Goal: Information Seeking & Learning: Learn about a topic

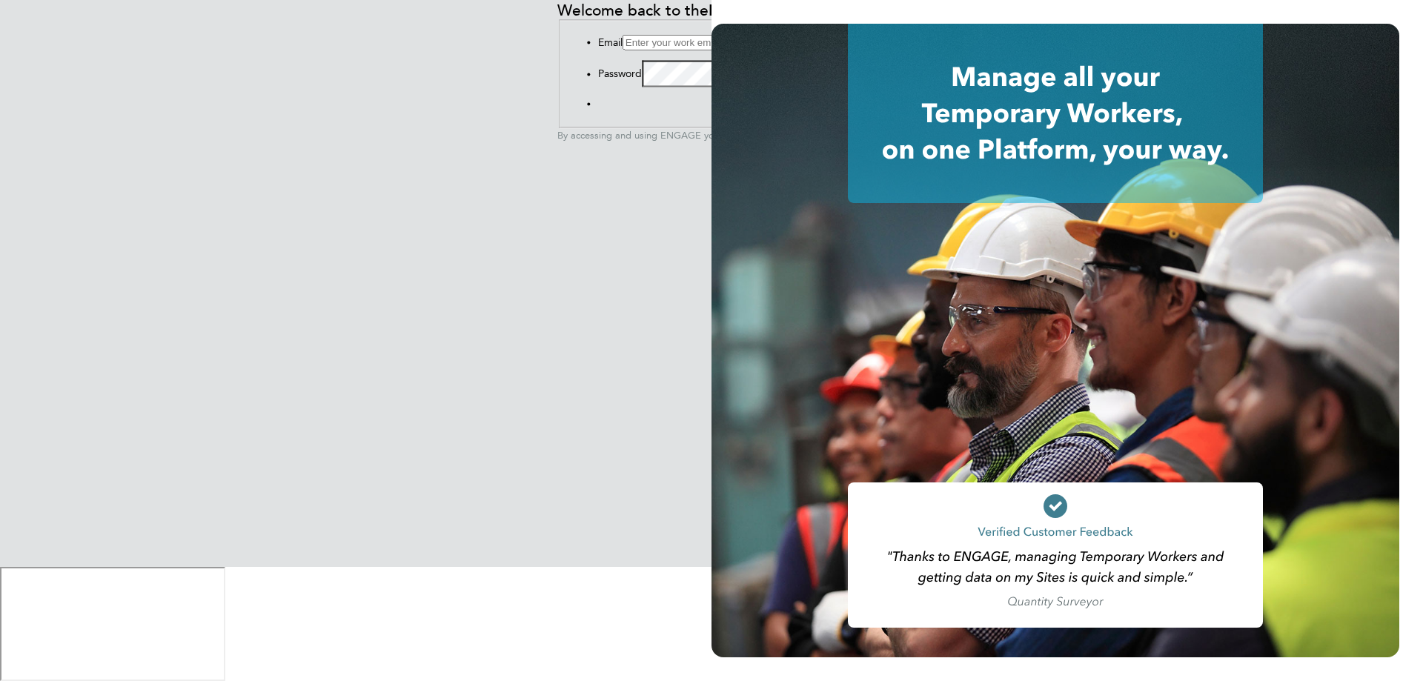
type input "[PERSON_NAME][EMAIL_ADDRESS][DOMAIN_NAME]"
click at [598, 107] on button "Sign In" at bounding box center [598, 107] width 0 height 0
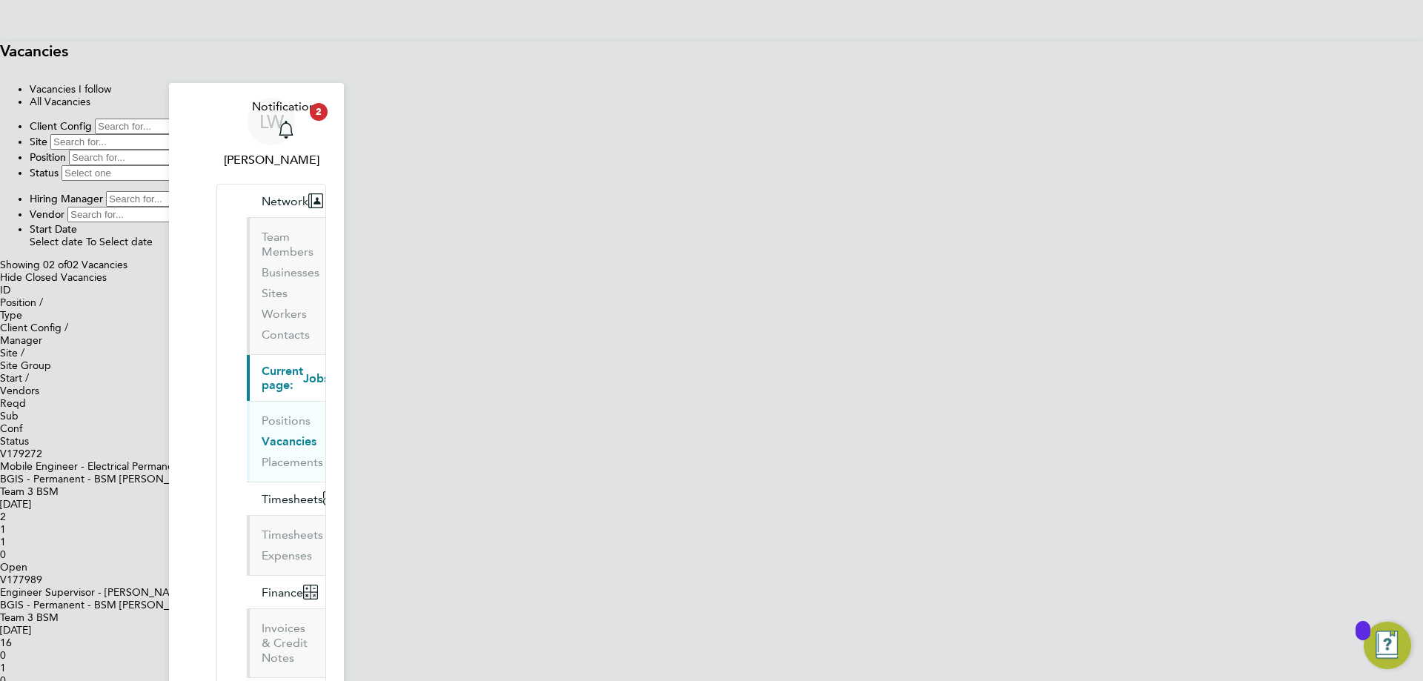
click at [116, 473] on span "BGIS - Permanent - BSM" at bounding box center [58, 479] width 116 height 13
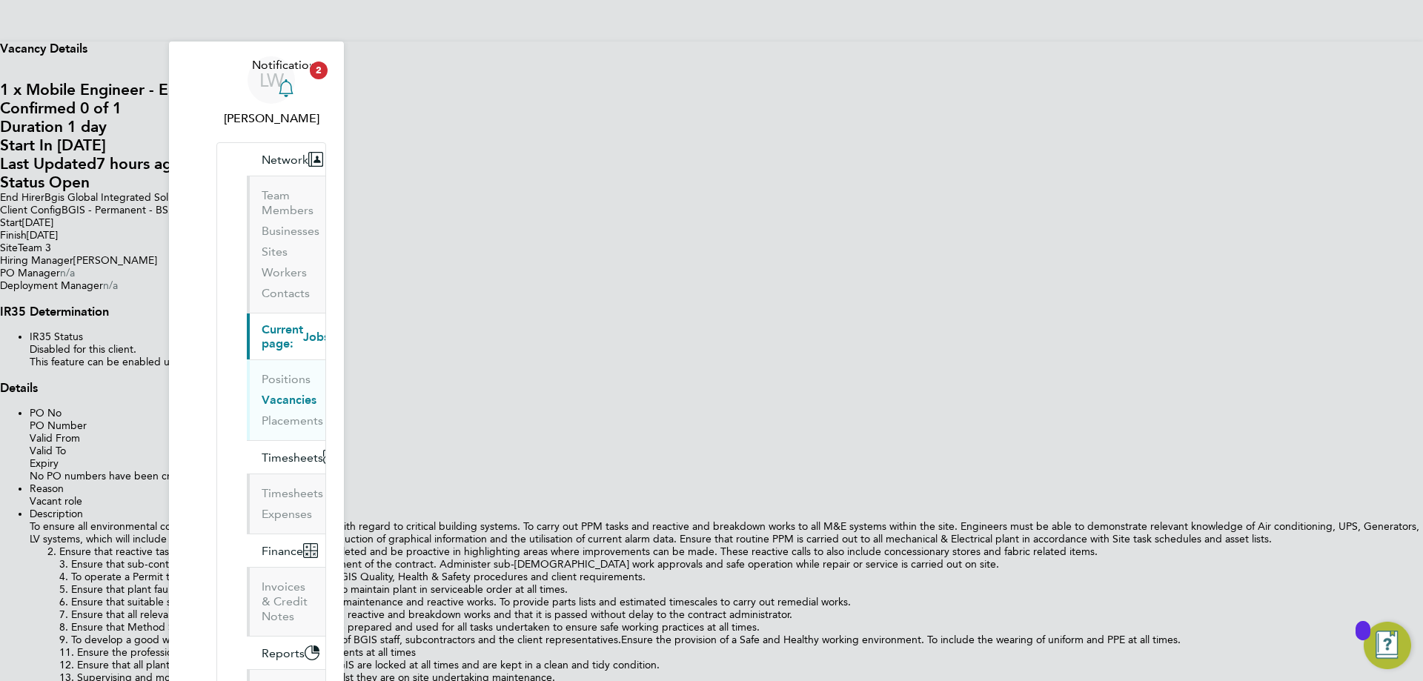
click at [319, 75] on span "2" at bounding box center [319, 71] width 18 height 18
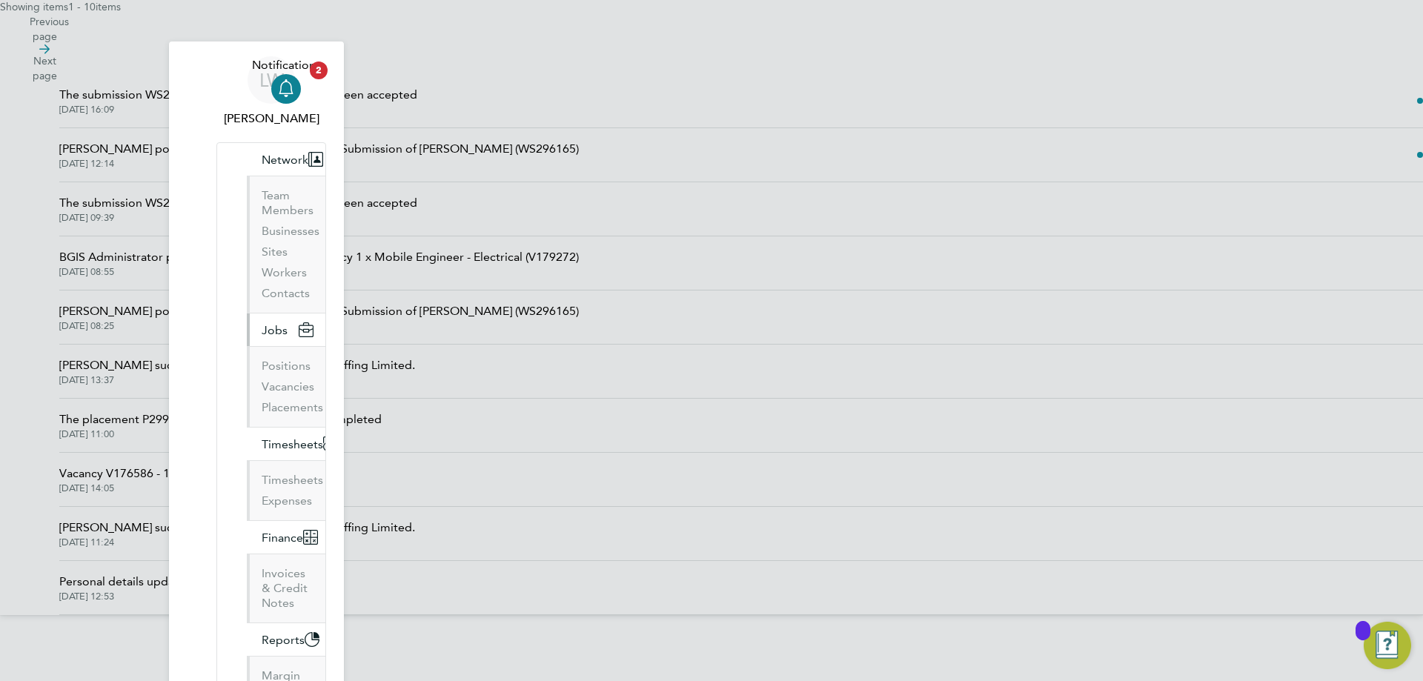
click at [247, 313] on button "Jobs" at bounding box center [286, 329] width 79 height 33
click at [262, 400] on link "Placements" at bounding box center [293, 407] width 62 height 14
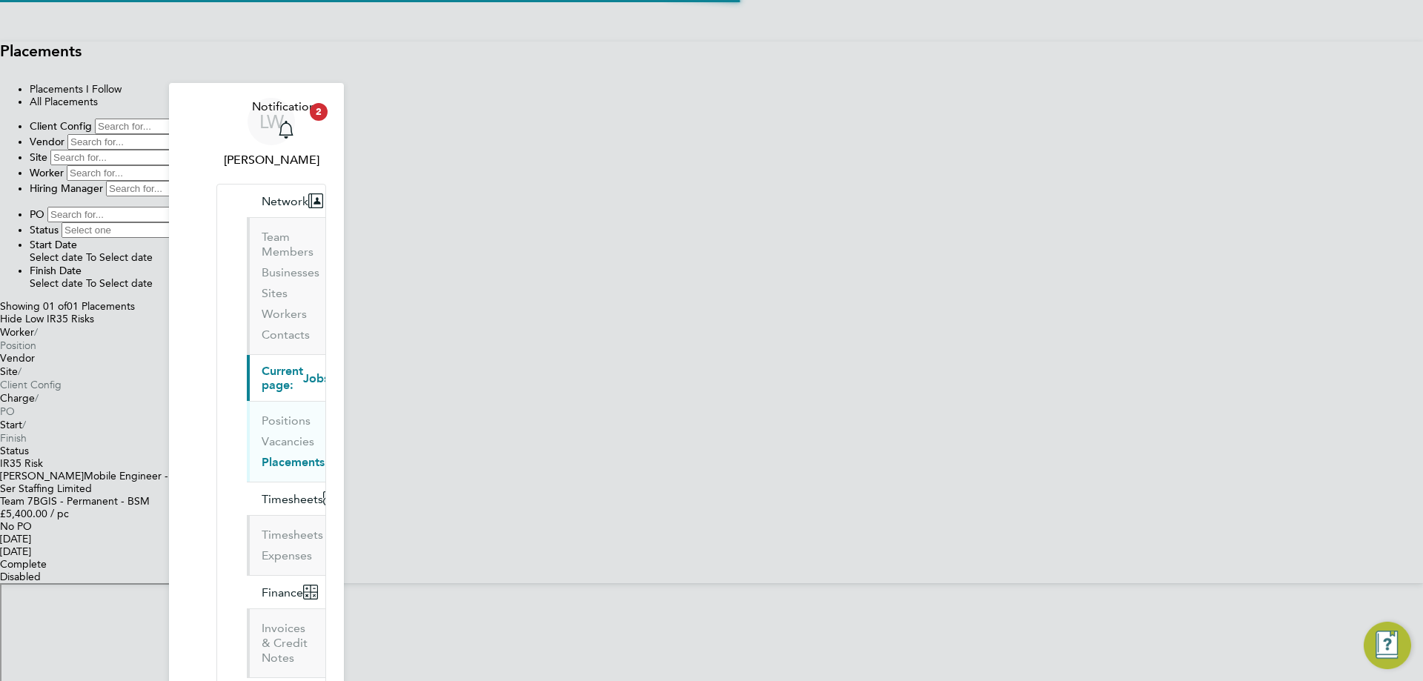
scroll to position [43, 129]
click at [262, 434] on link "Vacancies" at bounding box center [288, 441] width 53 height 14
